Goal: Task Accomplishment & Management: Manage account settings

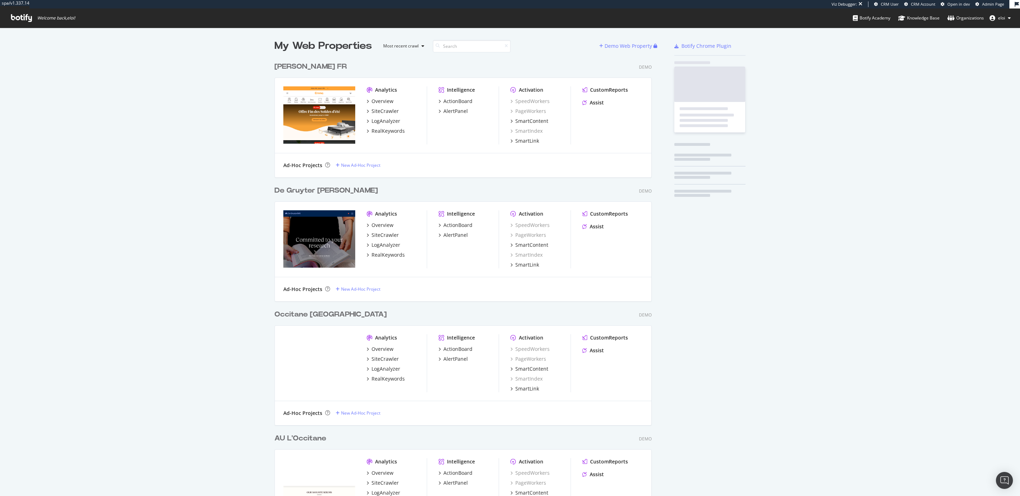
click at [994, 4] on span "Admin Page" at bounding box center [993, 3] width 22 height 5
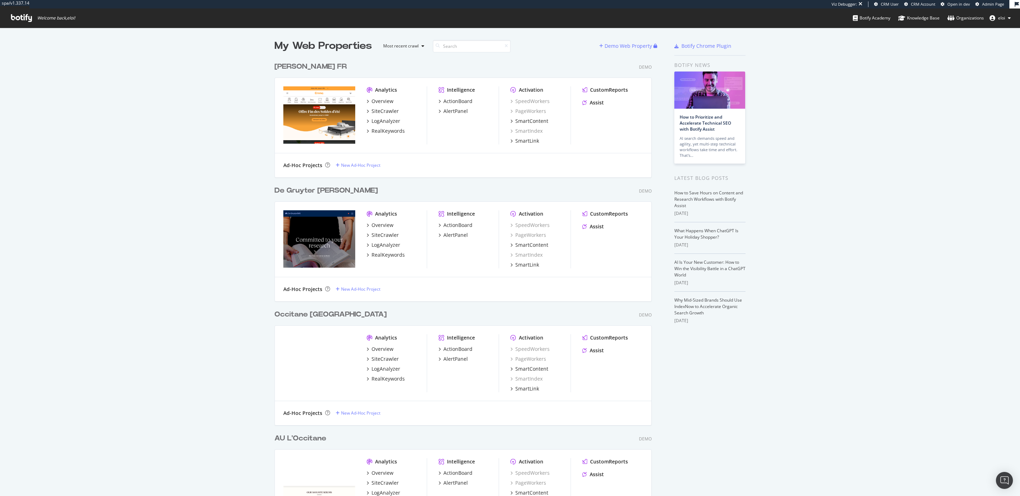
scroll to position [2741, 382]
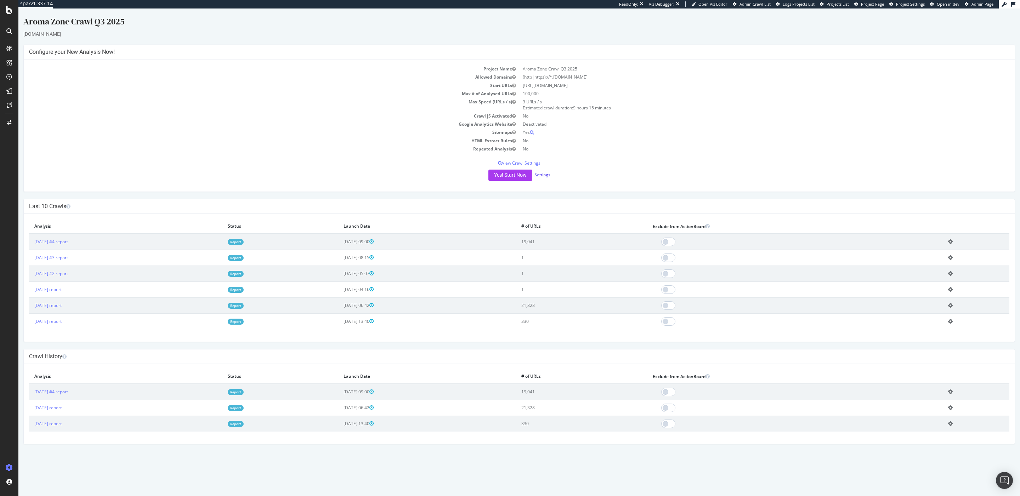
click at [544, 174] on link "Settings" at bounding box center [542, 175] width 16 height 6
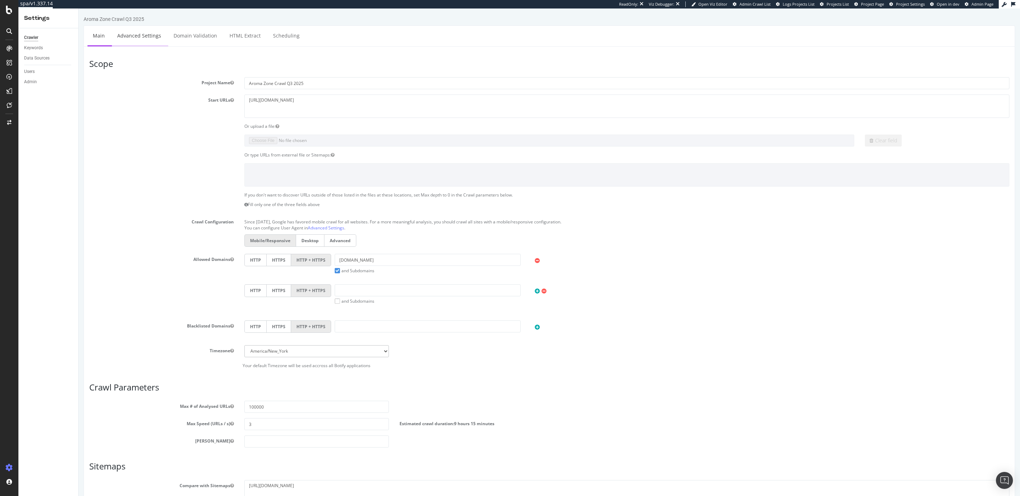
click at [133, 39] on link "Advanced Settings" at bounding box center [139, 35] width 55 height 19
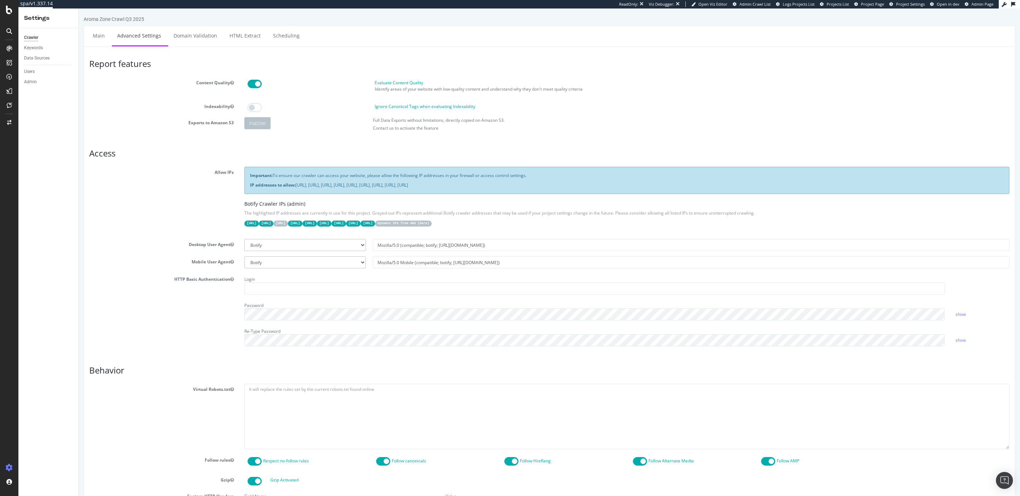
drag, startPoint x: 250, startPoint y: 184, endPoint x: 618, endPoint y: 190, distance: 367.6
click at [618, 190] on div "Important: To ensure our crawler can access your website, please allow the foll…" at bounding box center [626, 180] width 765 height 27
copy p "IP addresses to allow: 31.41.37.0/24, 44.206.2.192/26, 15.235.106.96/27, 52.6.2…"
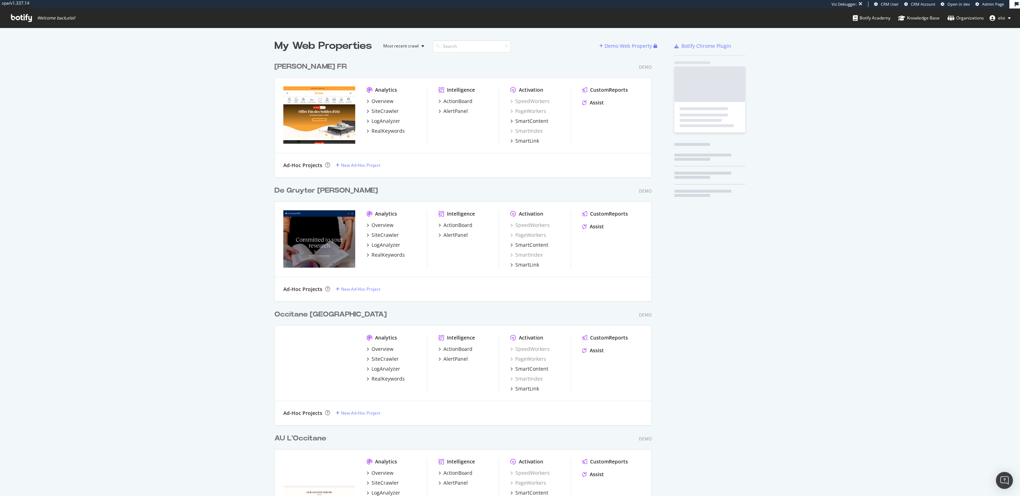
scroll to position [2741, 382]
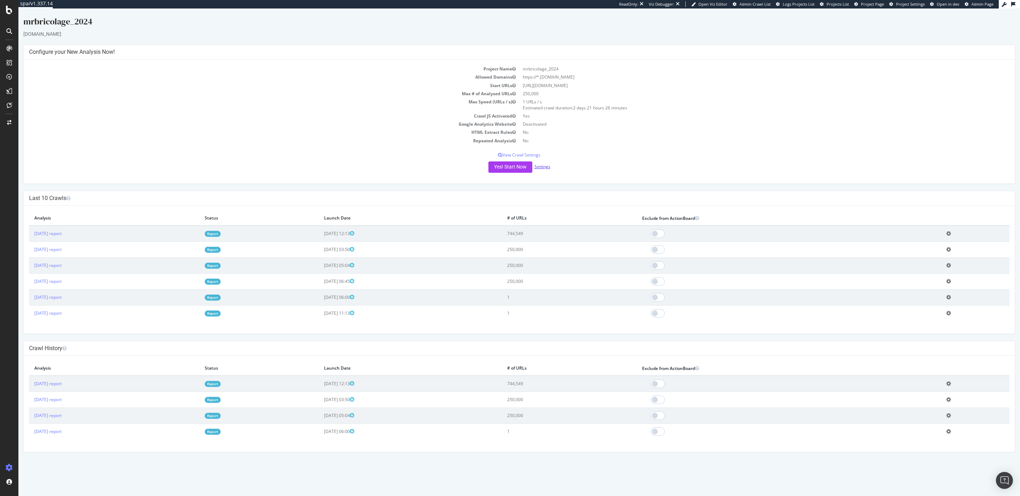
click at [548, 166] on link "Settings" at bounding box center [542, 167] width 16 height 6
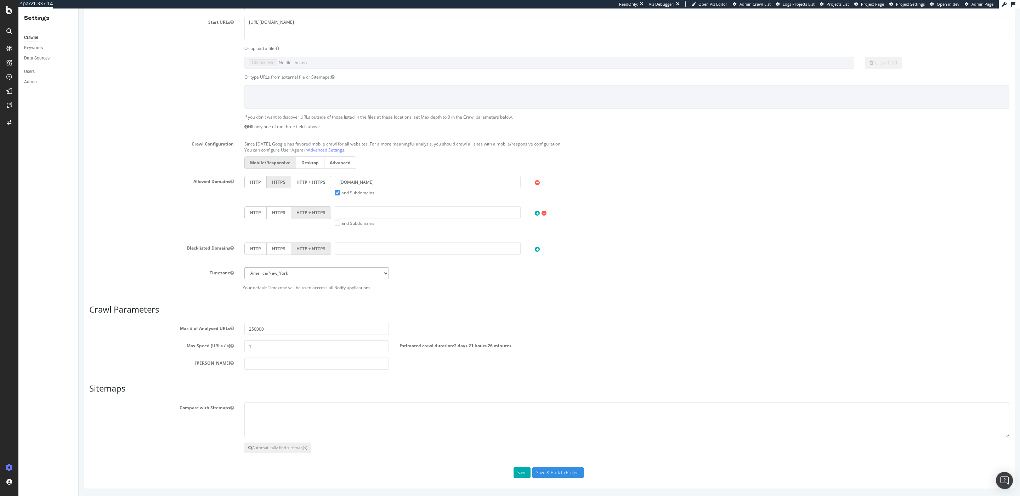
scroll to position [81, 0]
click at [256, 329] on input "250000" at bounding box center [316, 329] width 144 height 12
click at [254, 329] on input "250000" at bounding box center [316, 329] width 144 height 12
type input "1000000"
click at [280, 451] on button "Automatically find sitemap(s)" at bounding box center [277, 448] width 67 height 11
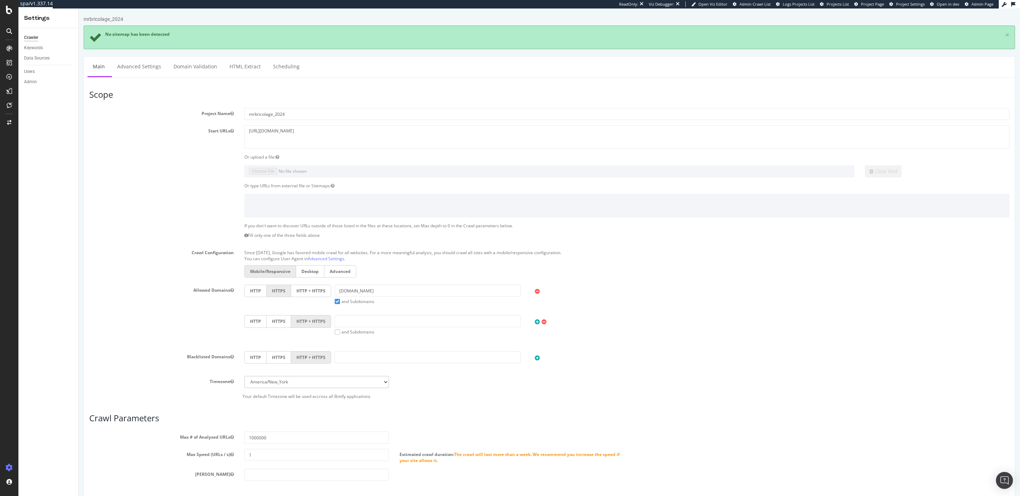
scroll to position [115, 0]
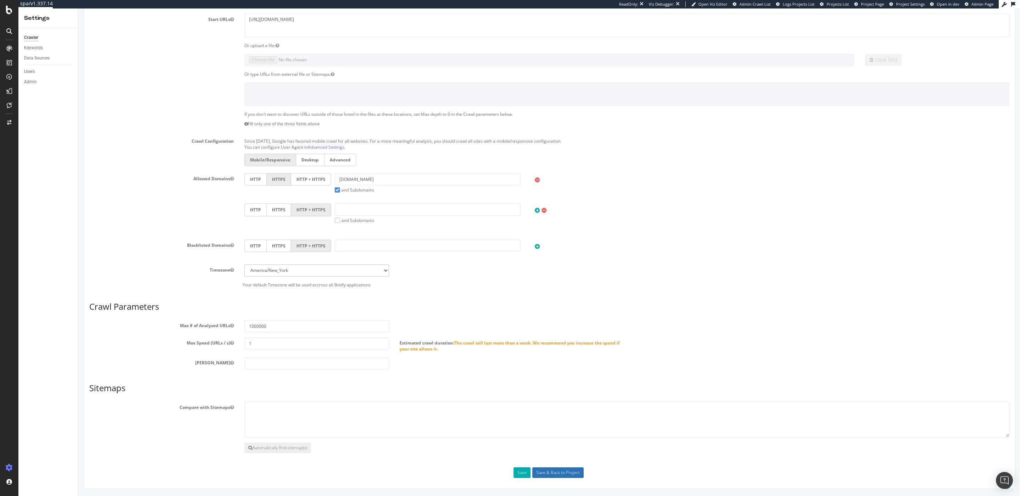
click at [542, 471] on input "Save & Back to Project" at bounding box center [557, 472] width 51 height 11
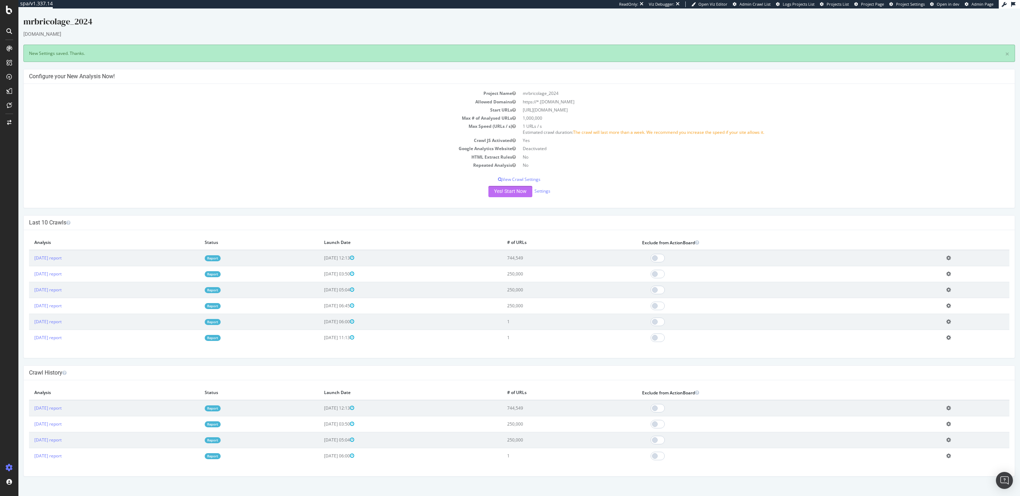
click at [515, 194] on button "Yes! Start Now" at bounding box center [510, 191] width 44 height 11
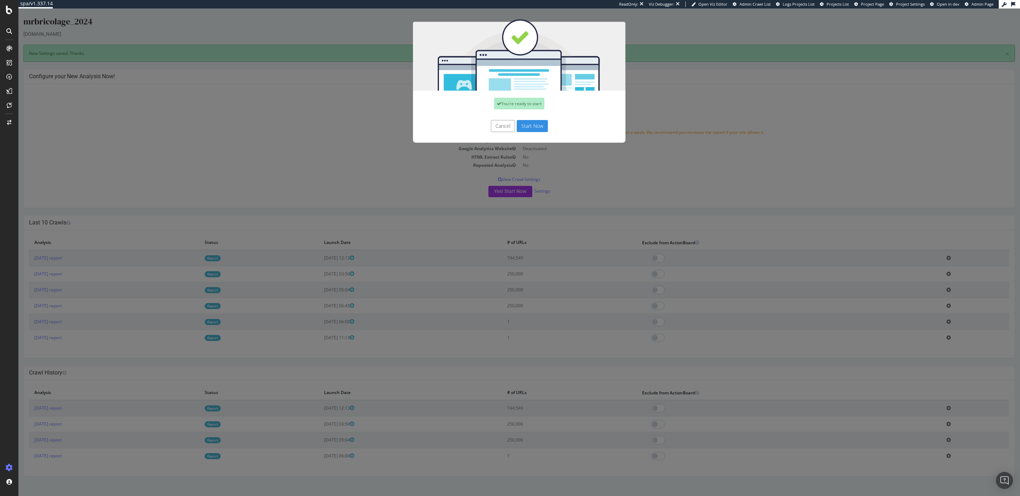
click at [531, 123] on button "Start Now" at bounding box center [532, 126] width 31 height 12
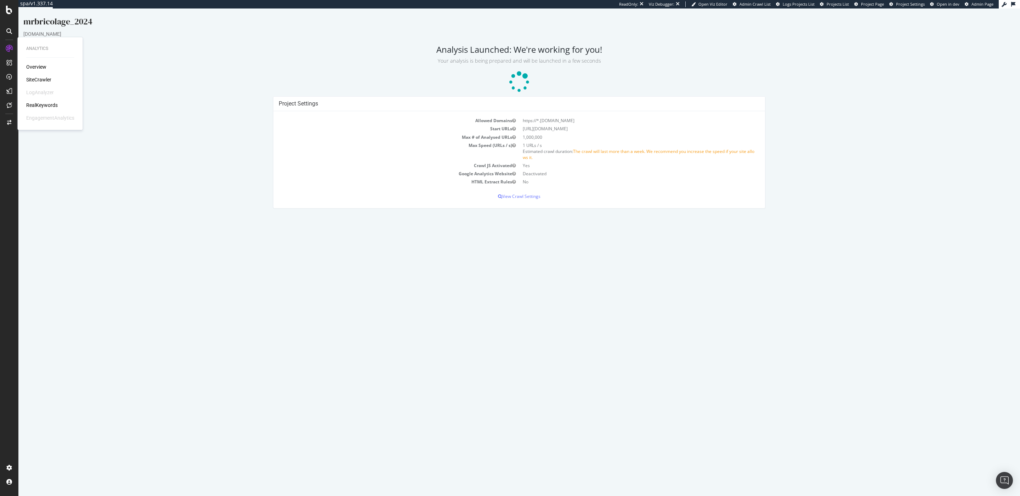
click at [46, 109] on div "Overview SiteCrawler LogAnalyzer RealKeywords EngagementAnalytics" at bounding box center [50, 92] width 48 height 58
click at [53, 104] on div "RealKeywords" at bounding box center [42, 105] width 32 height 7
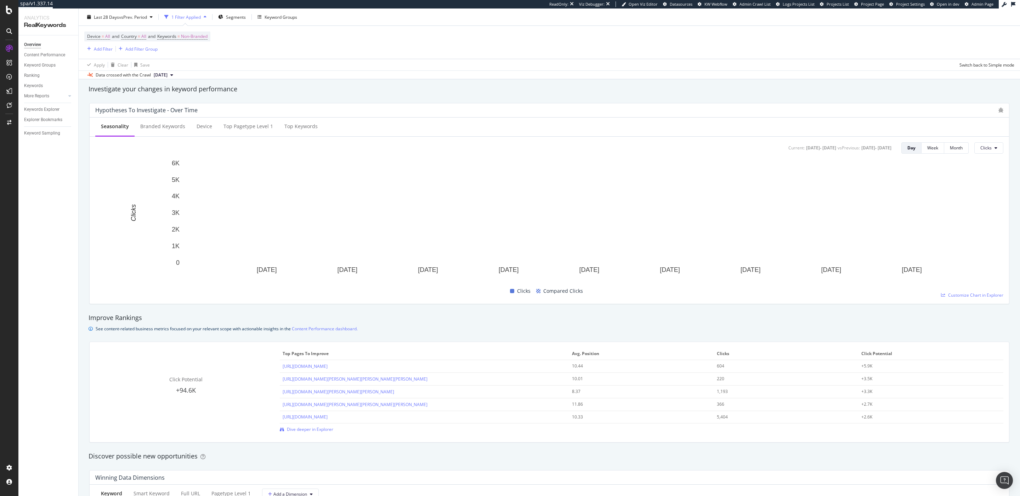
scroll to position [250, 0]
